Goal: Navigation & Orientation: Find specific page/section

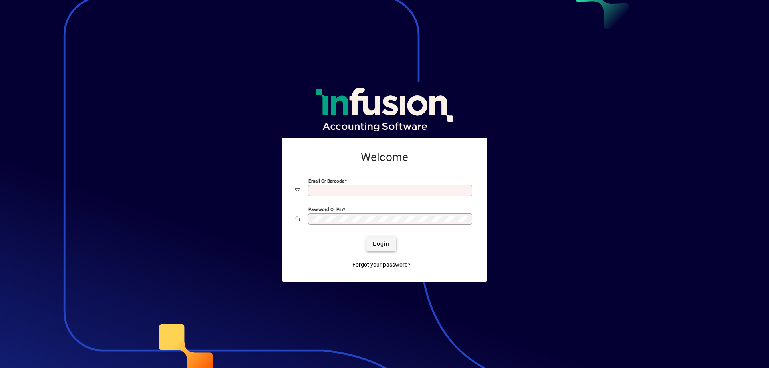
type input "**********"
click at [384, 245] on span "Login" at bounding box center [381, 244] width 16 height 8
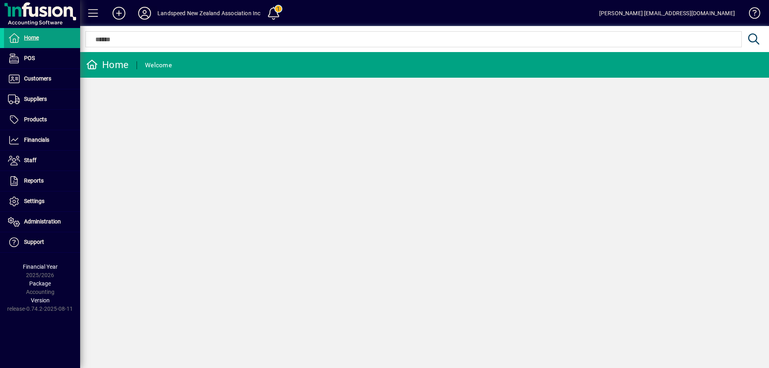
click at [146, 15] on icon at bounding box center [145, 13] width 16 height 13
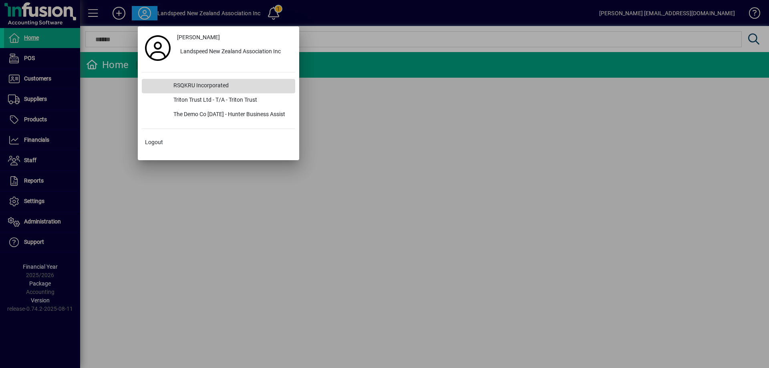
click at [193, 84] on div "RSQKRU Incorporated" at bounding box center [231, 86] width 128 height 14
